Goal: Task Accomplishment & Management: Manage account settings

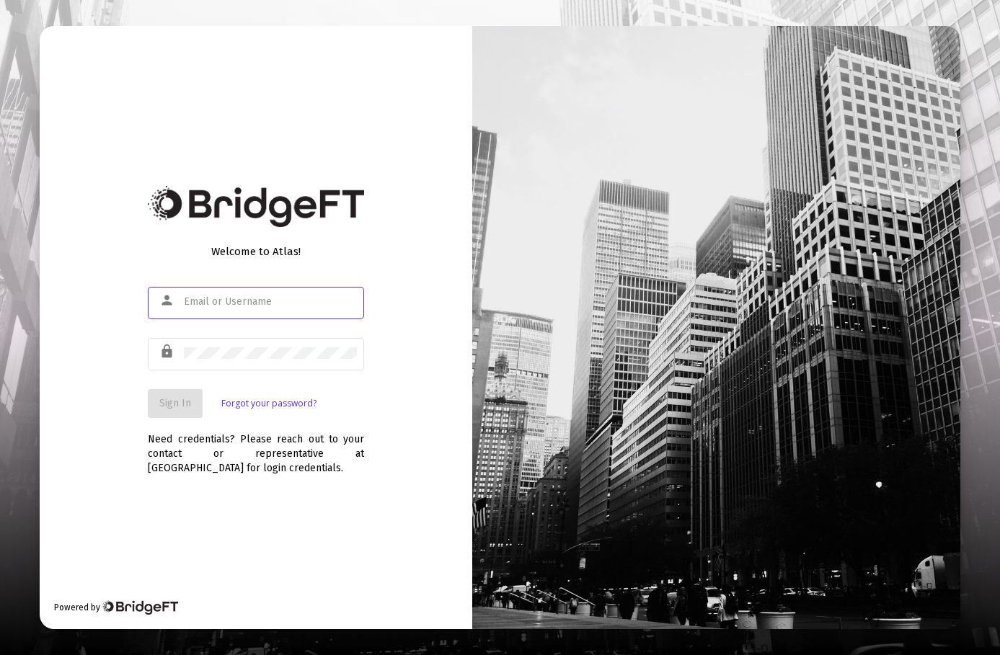
type input "wjlatta65@gmail.com"
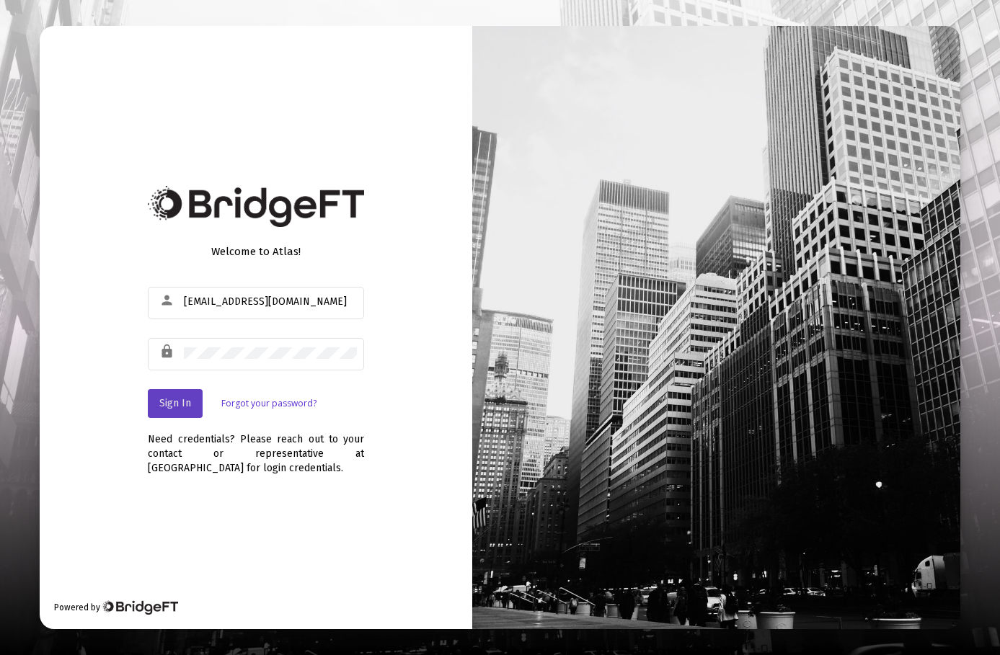
click at [175, 402] on span "Sign In" at bounding box center [175, 403] width 32 height 12
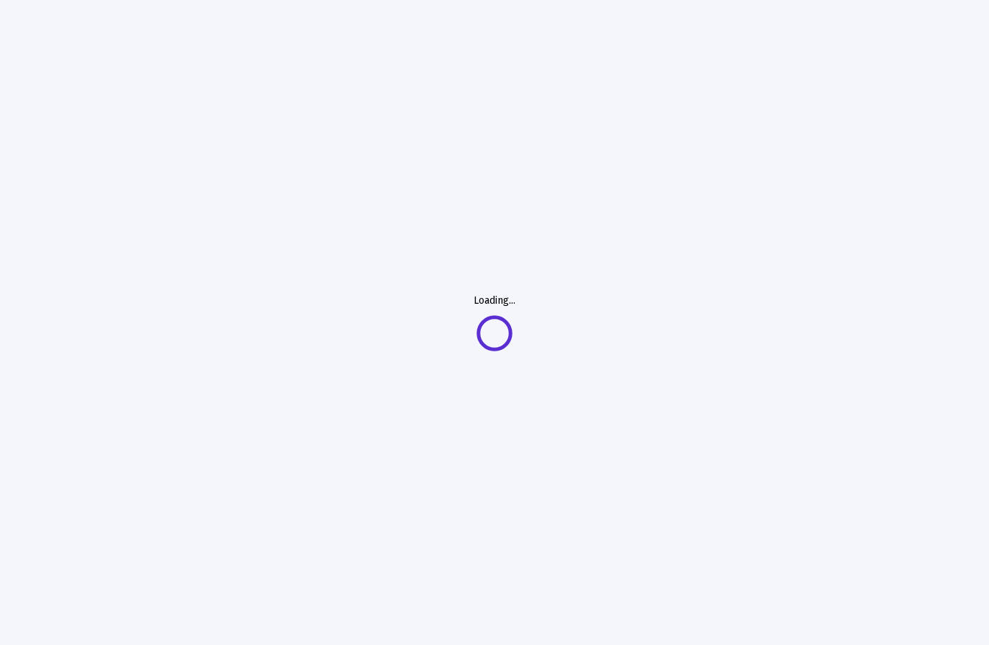
click at [318, 238] on div "Loading..." at bounding box center [494, 322] width 989 height 645
click at [320, 249] on div "Loading..." at bounding box center [494, 322] width 989 height 645
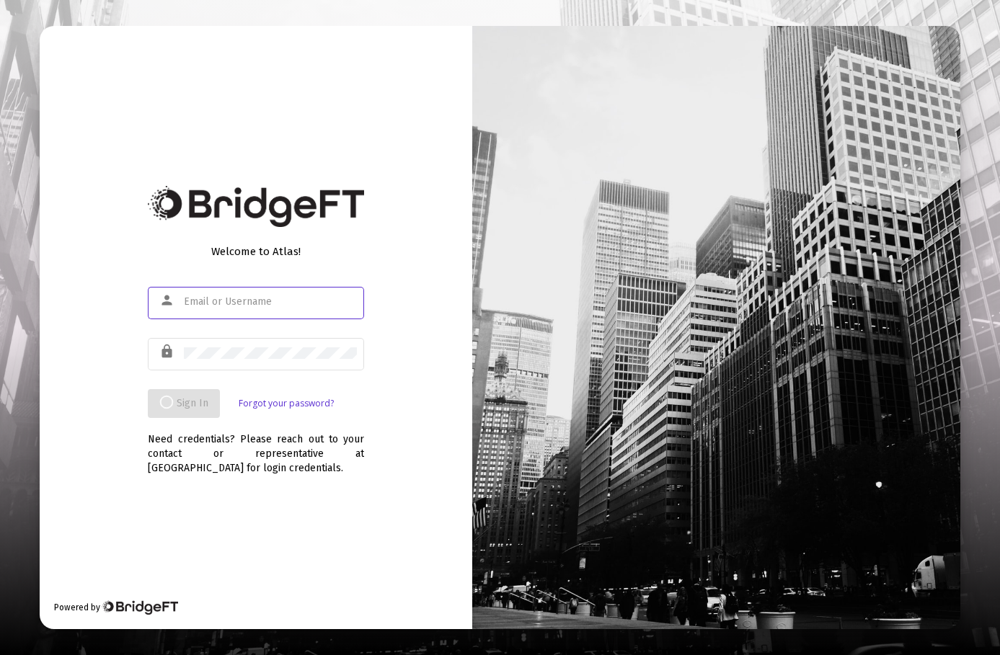
type input "[EMAIL_ADDRESS][DOMAIN_NAME]"
